Goal: Transaction & Acquisition: Purchase product/service

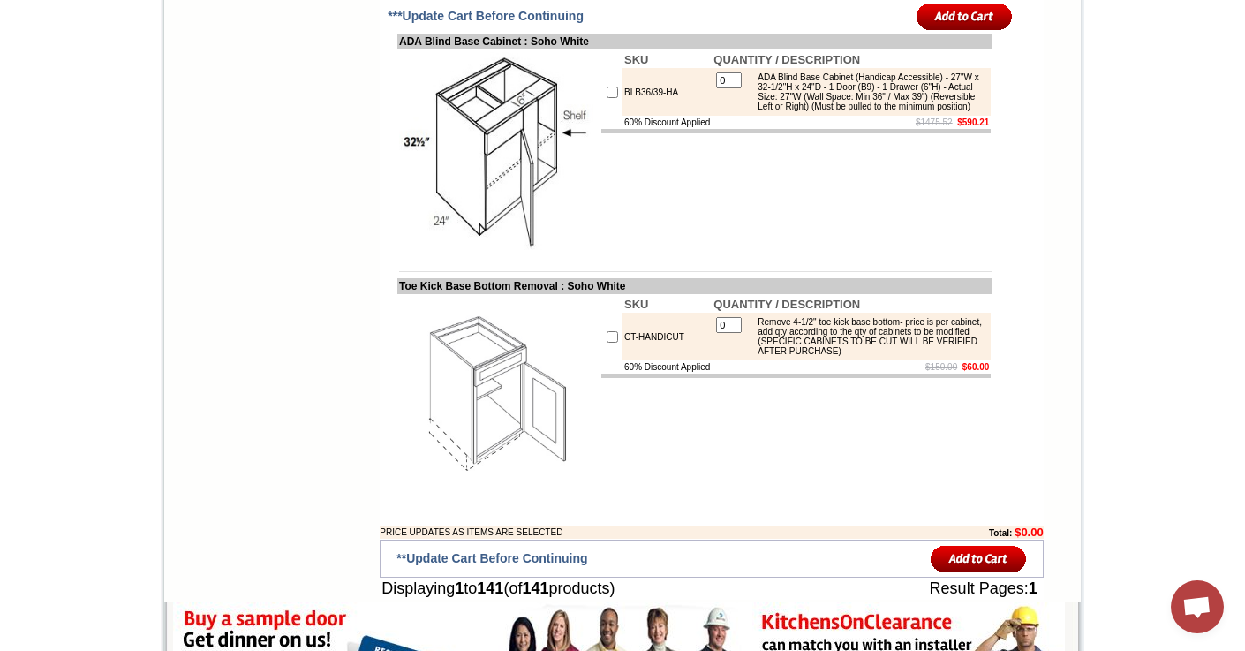
scroll to position [11491, 0]
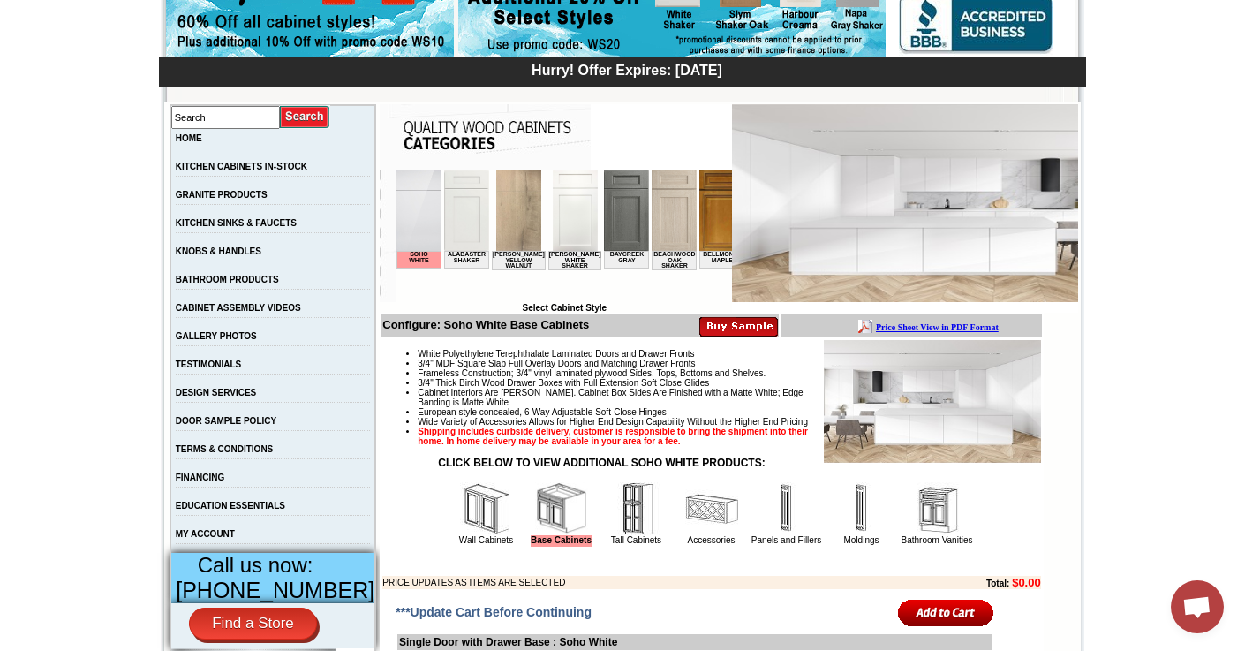
scroll to position [237, 0]
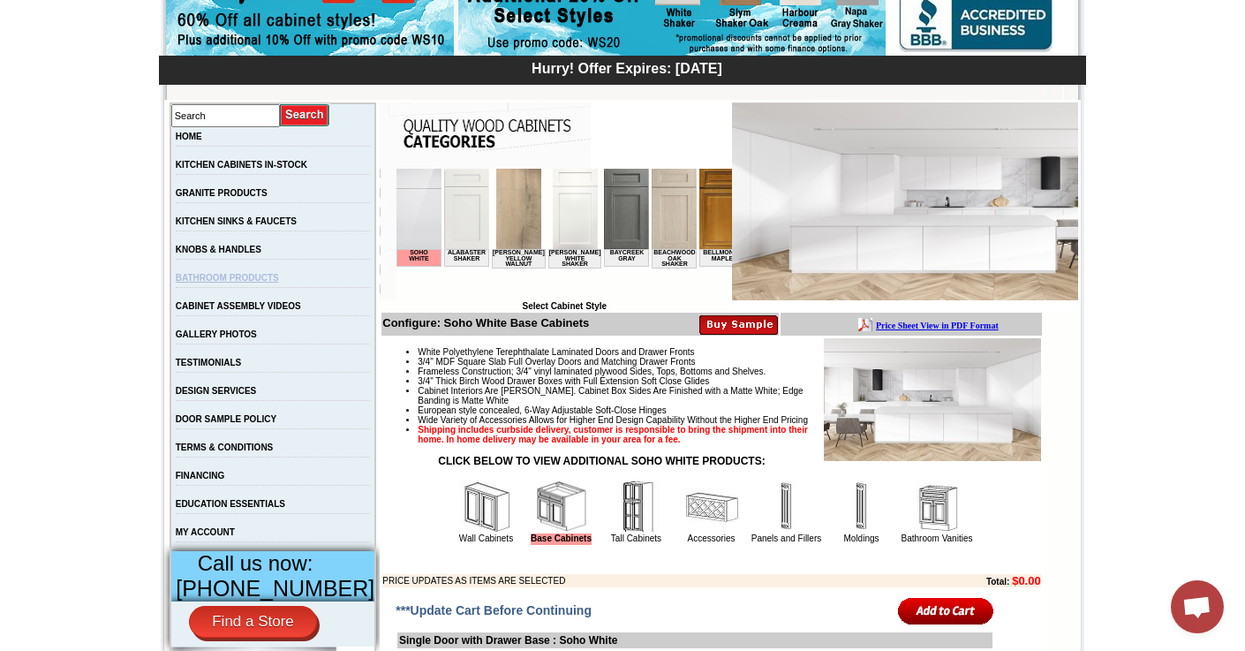
click at [241, 283] on link "BATHROOM PRODUCTS" at bounding box center [227, 278] width 103 height 10
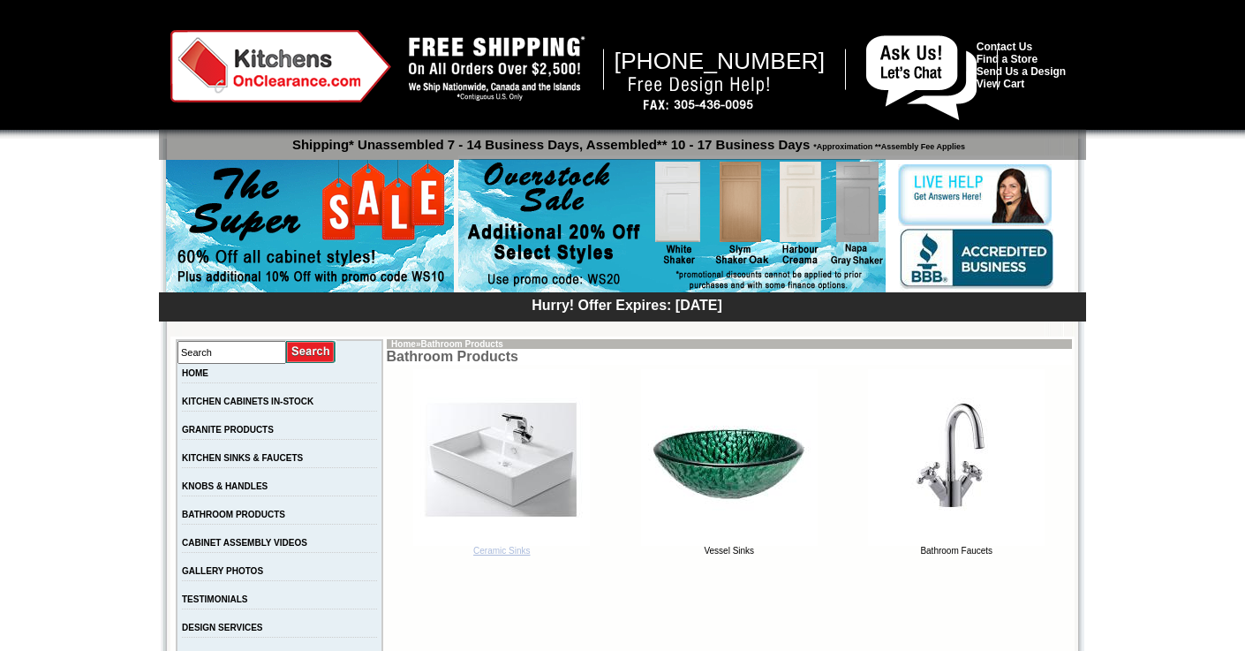
scroll to position [147, 0]
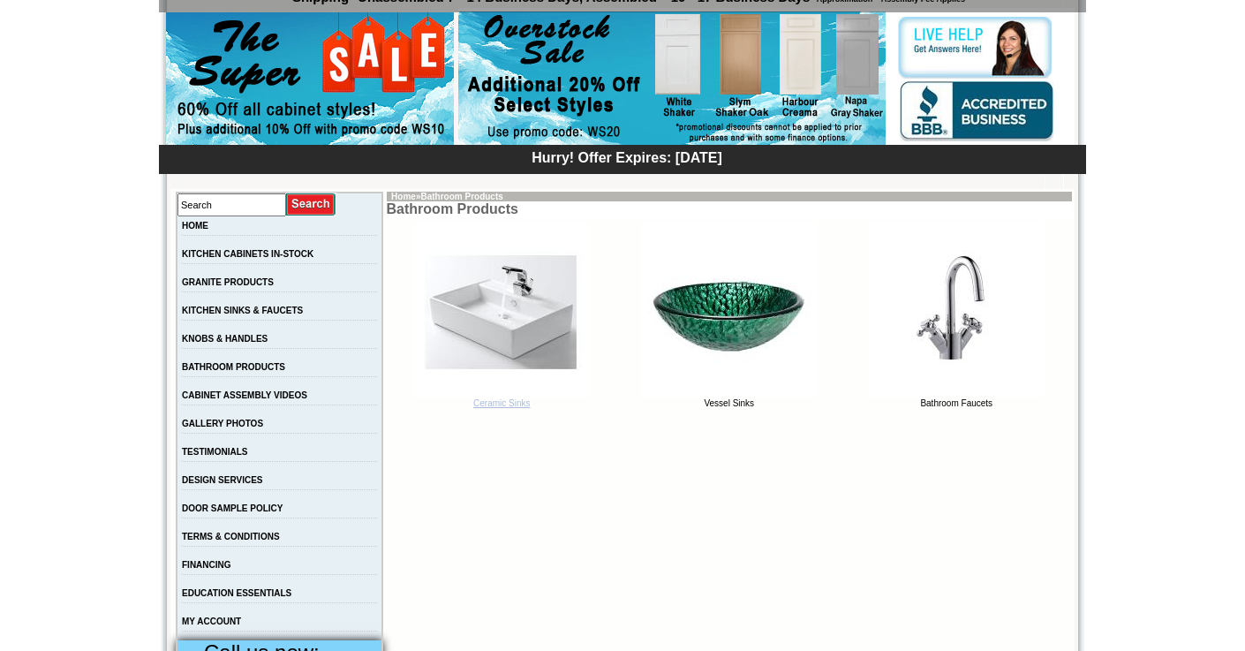
click at [479, 402] on link "Ceramic Sinks" at bounding box center [501, 399] width 177 height 18
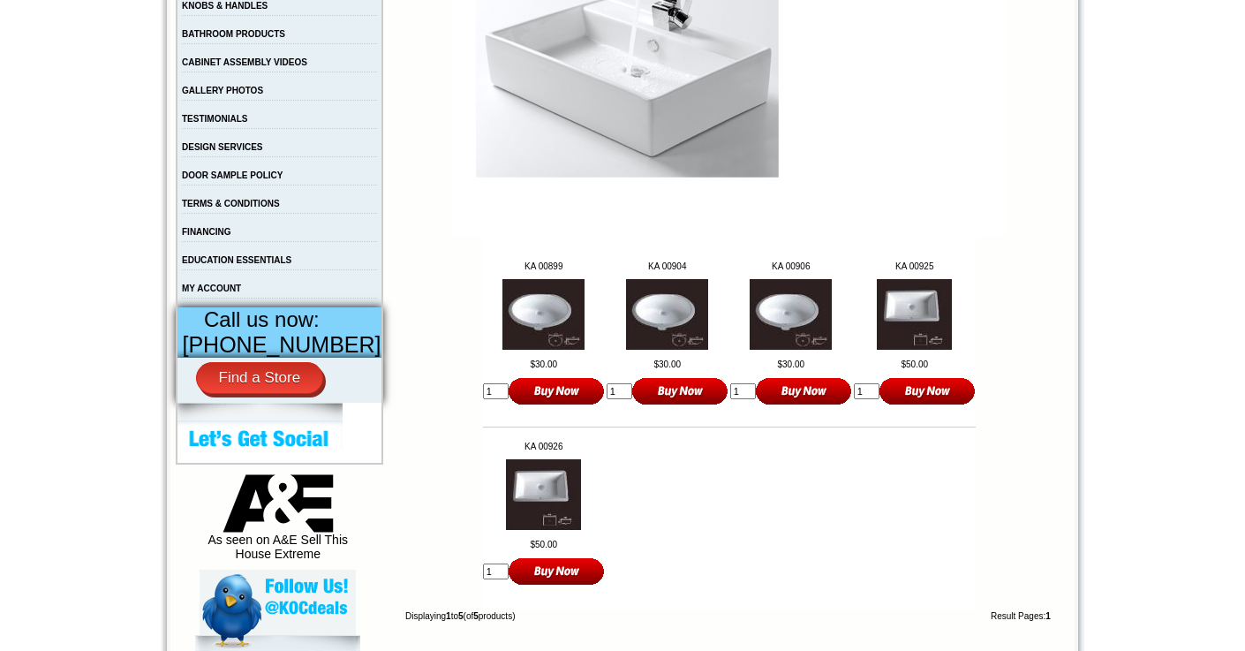
scroll to position [520, 0]
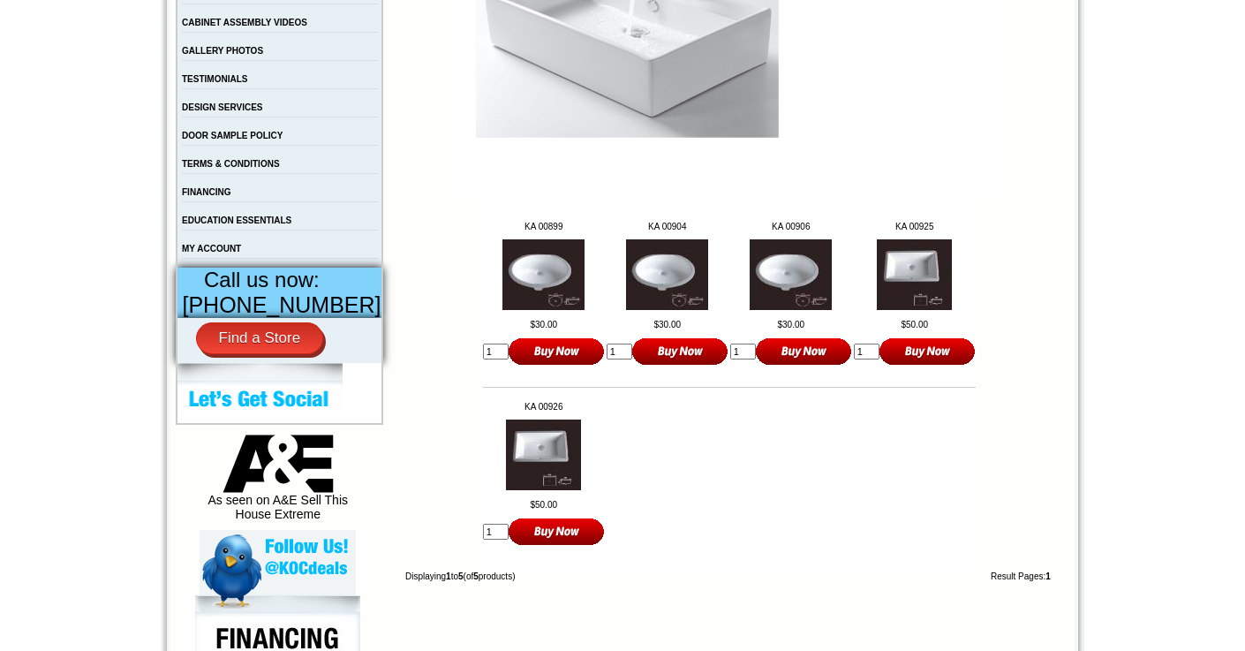
click at [915, 286] on img at bounding box center [914, 274] width 75 height 71
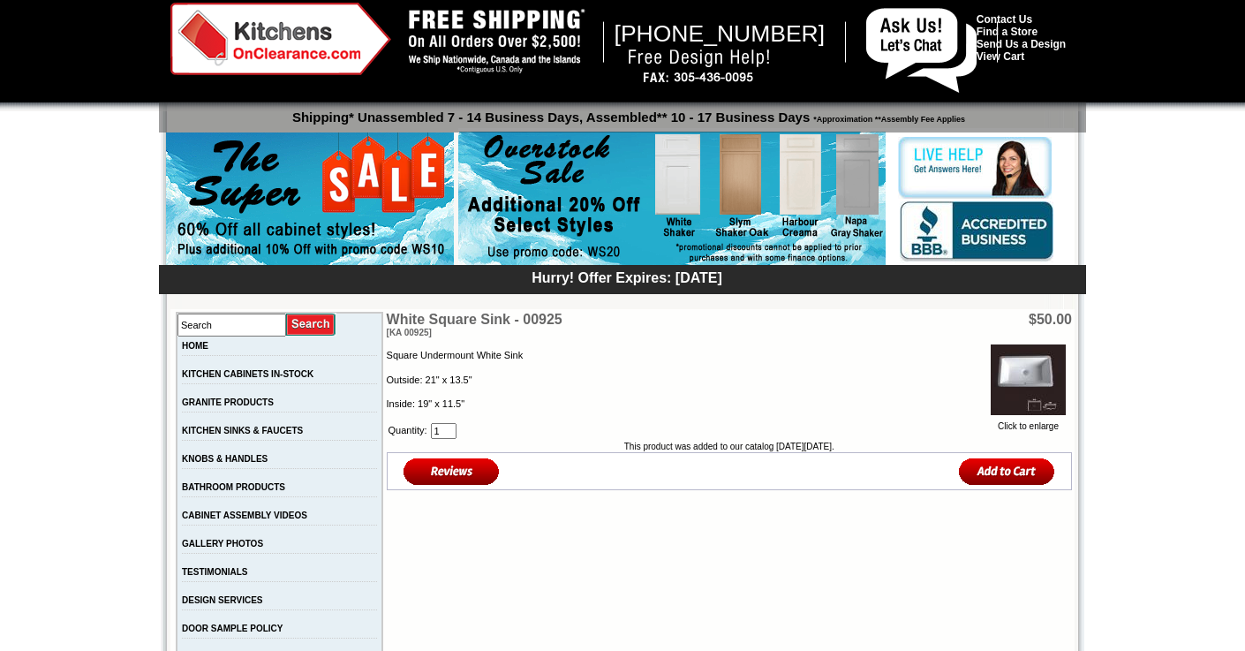
scroll to position [36, 0]
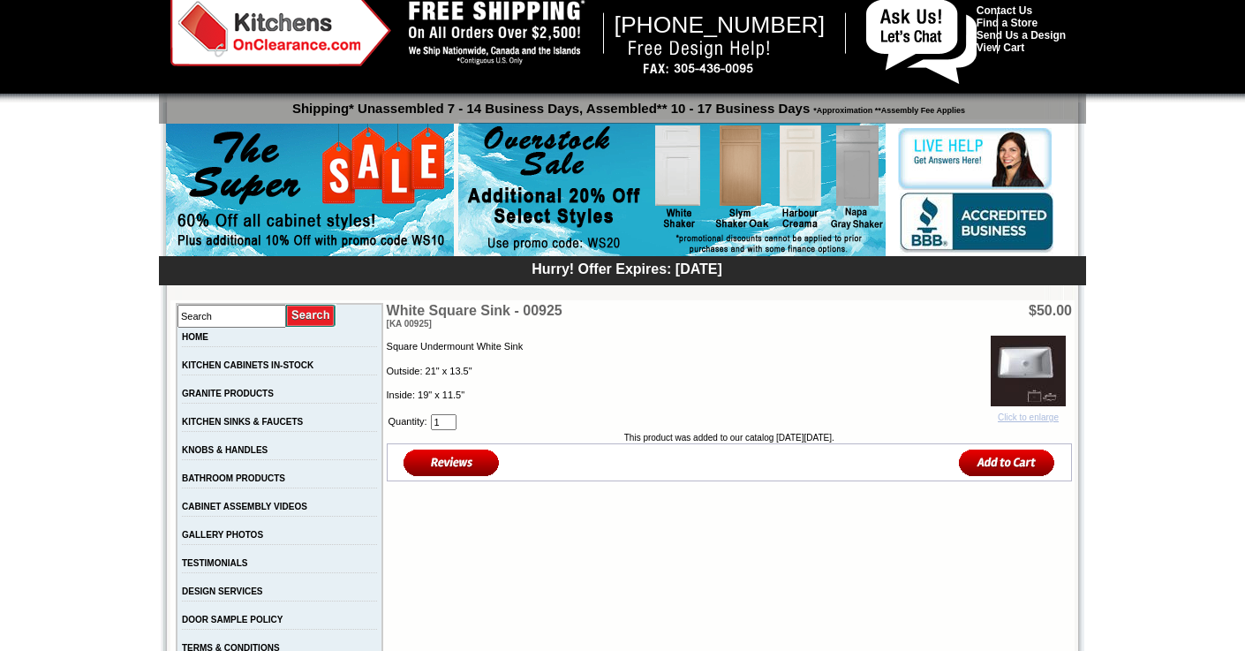
click at [1019, 358] on img at bounding box center [1028, 371] width 75 height 71
